Goal: Find contact information: Find contact information

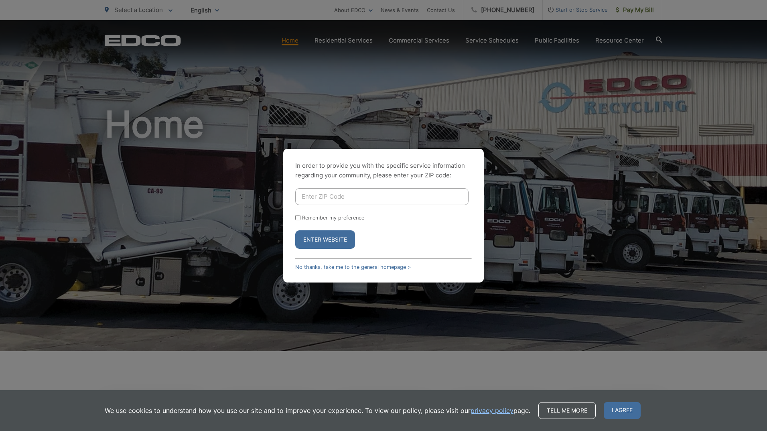
click at [340, 195] on input "Enter ZIP Code" at bounding box center [381, 196] width 173 height 17
type input "91950"
click at [295, 230] on button "Enter Website" at bounding box center [325, 239] width 60 height 18
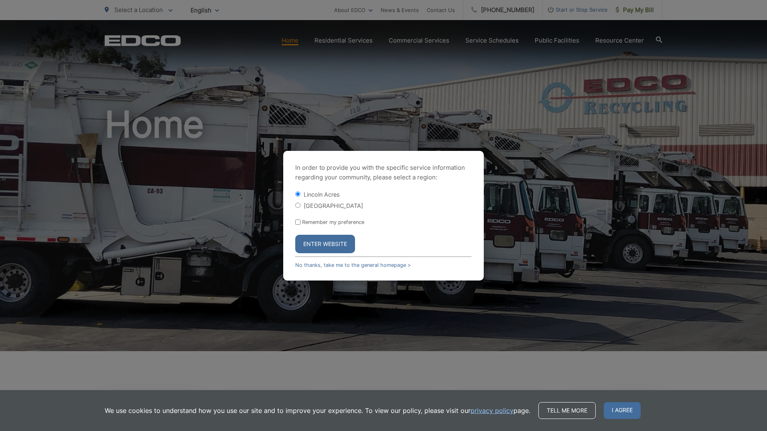
click at [298, 206] on input "[GEOGRAPHIC_DATA]" at bounding box center [297, 205] width 5 height 5
radio input "true"
click at [316, 242] on button "Enter Website" at bounding box center [325, 244] width 60 height 18
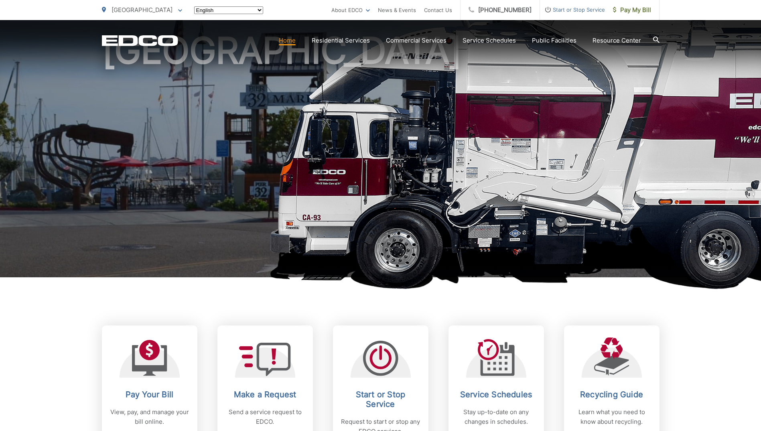
scroll to position [120, 0]
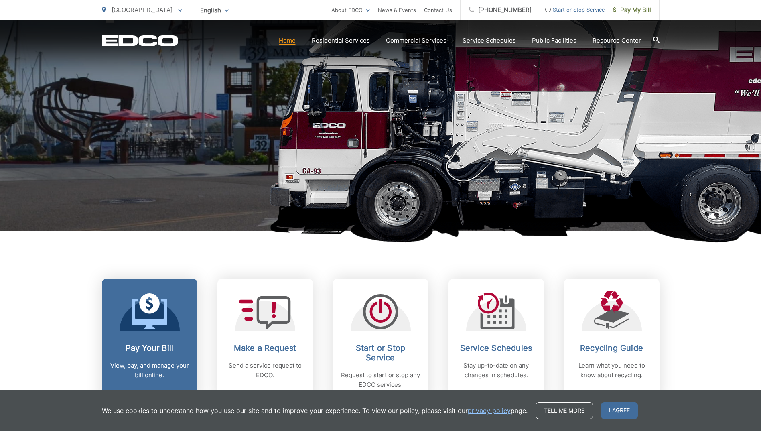
click at [157, 320] on icon at bounding box center [149, 314] width 35 height 30
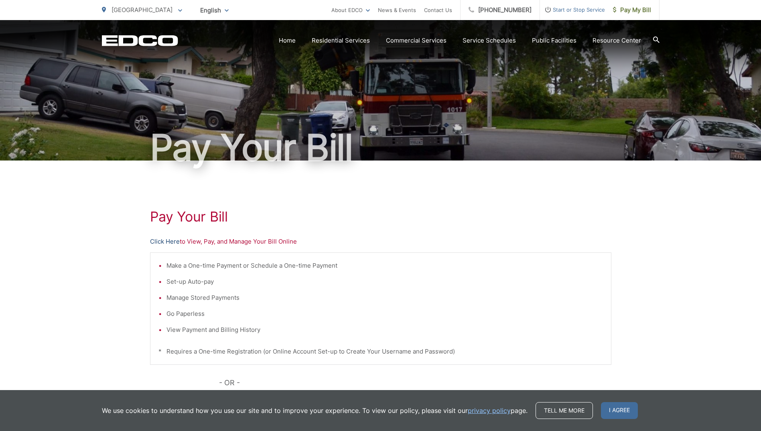
click at [171, 242] on link "Click Here" at bounding box center [165, 242] width 30 height 10
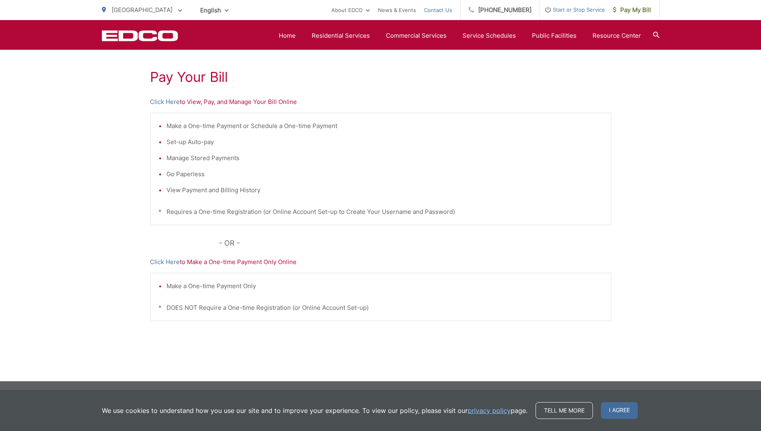
click at [449, 8] on link "Contact Us" at bounding box center [438, 10] width 28 height 10
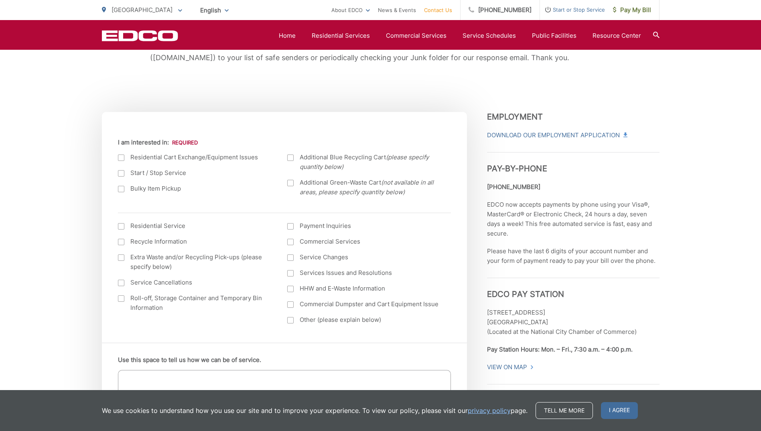
scroll to position [241, 0]
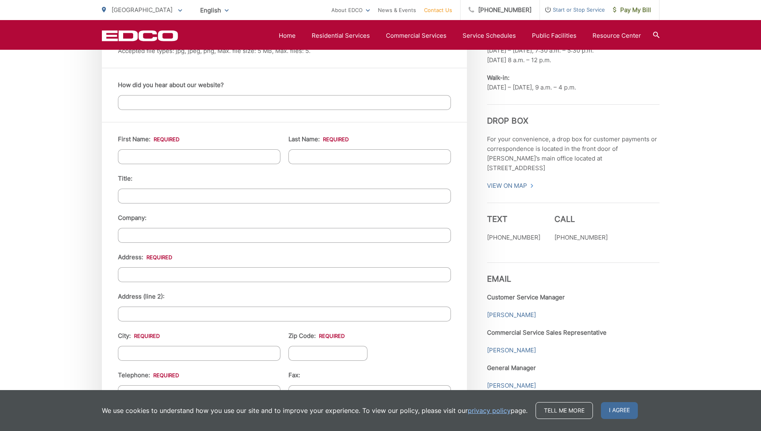
scroll to position [722, 0]
